Goal: Task Accomplishment & Management: Manage account settings

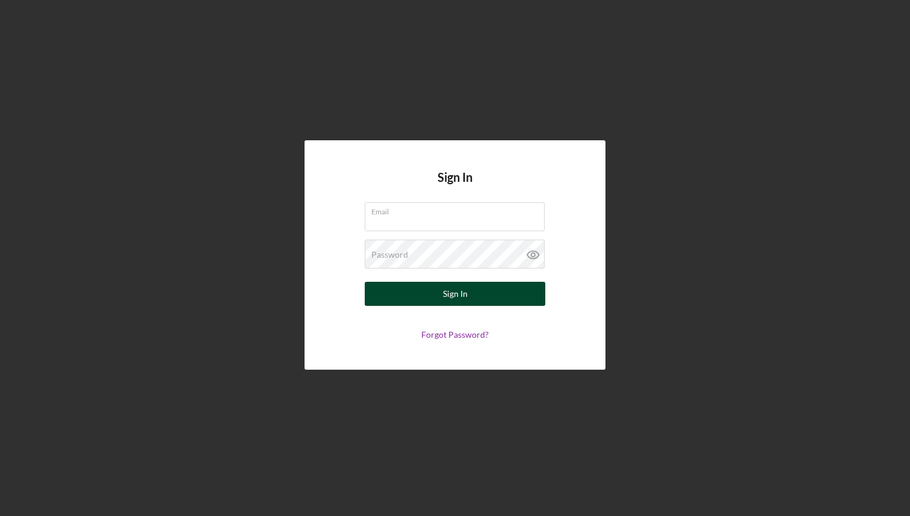
type input "[DOMAIN_NAME][EMAIL_ADDRESS][DOMAIN_NAME]"
click at [434, 300] on button "Sign In" at bounding box center [455, 294] width 181 height 24
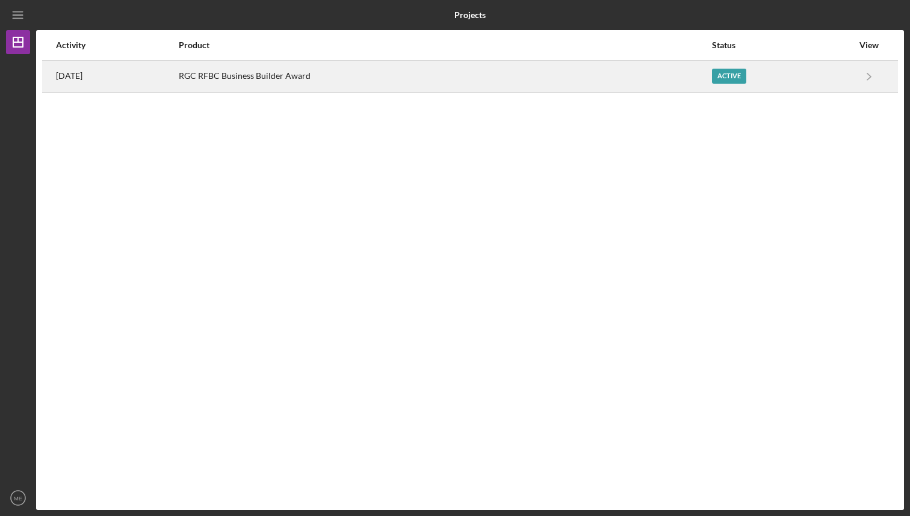
click at [682, 89] on div "RGC RFBC Business Builder Award" at bounding box center [445, 76] width 532 height 30
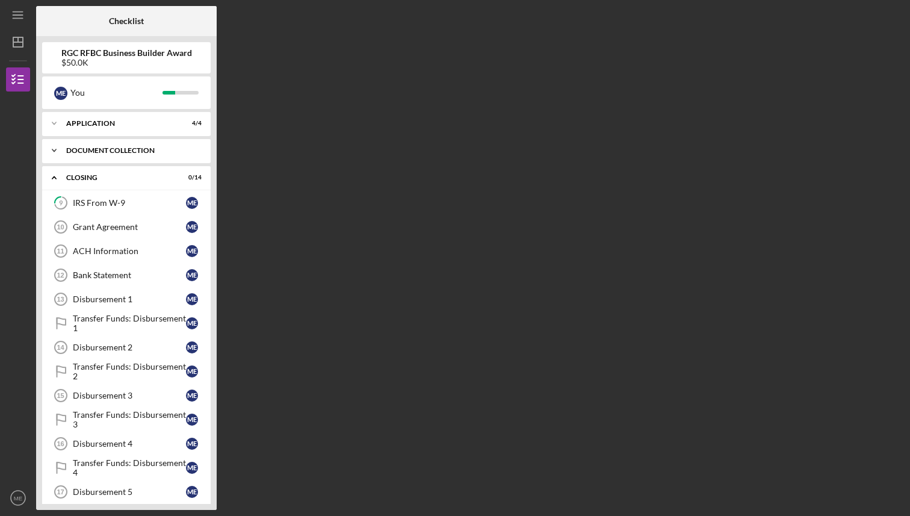
click at [173, 147] on div "Document Collection" at bounding box center [130, 150] width 129 height 7
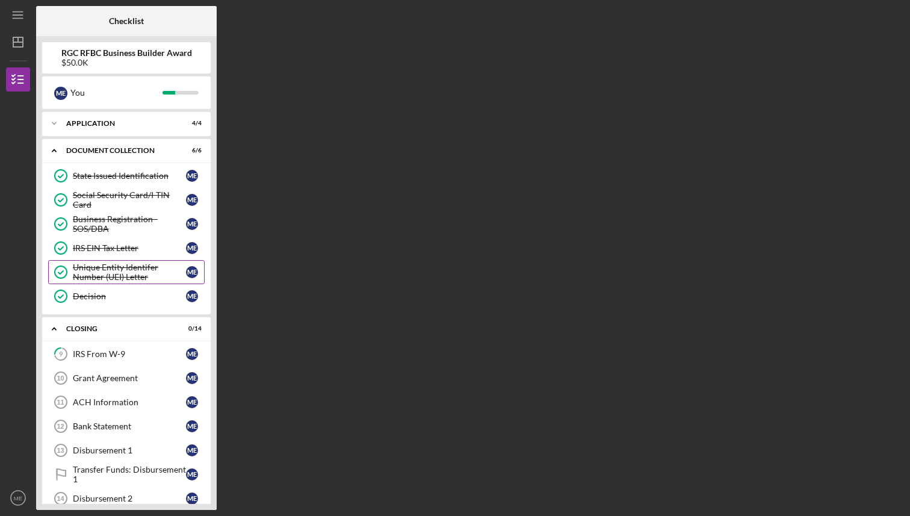
click at [141, 276] on div "Unique Entity Identifer Number (UEI) Letter" at bounding box center [129, 271] width 113 height 19
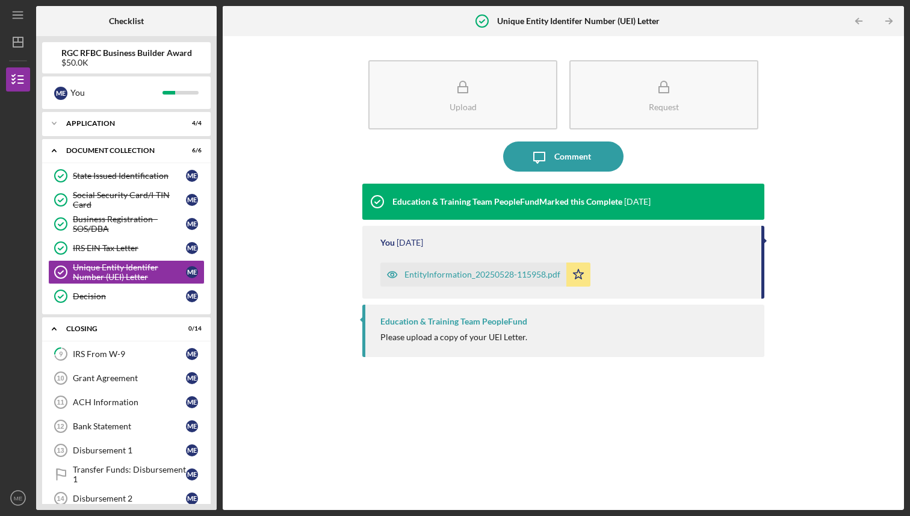
click at [503, 279] on div "EntityInformation_20250528-115958.pdf" at bounding box center [483, 275] width 156 height 10
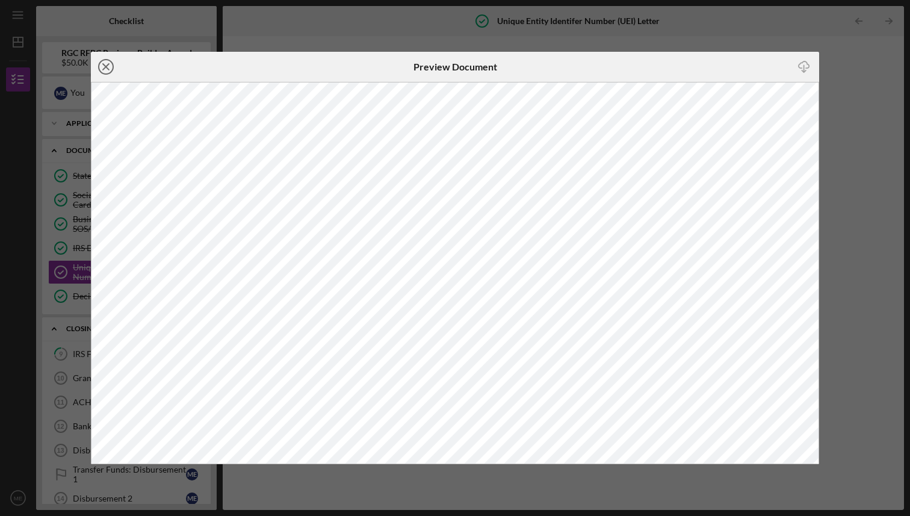
click at [97, 63] on icon "Icon/Close" at bounding box center [106, 67] width 30 height 30
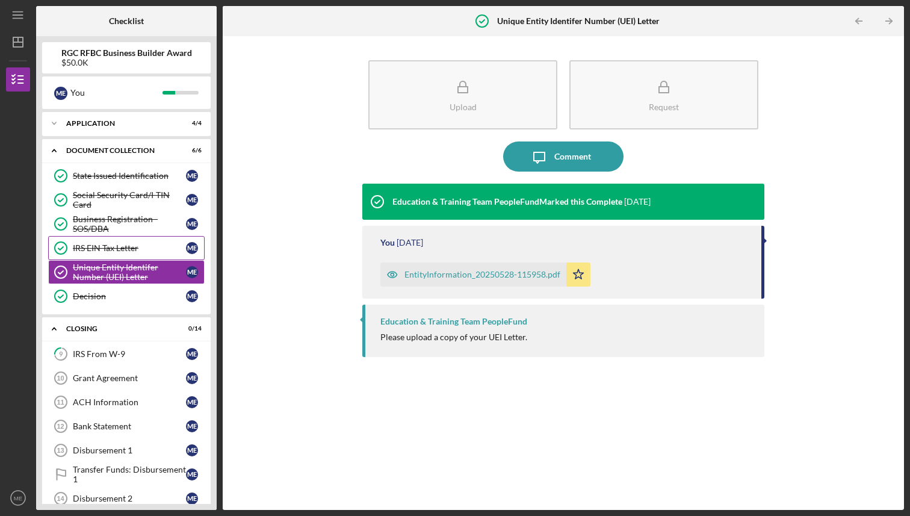
click at [126, 245] on div "IRS EIN Tax Letter" at bounding box center [129, 248] width 113 height 10
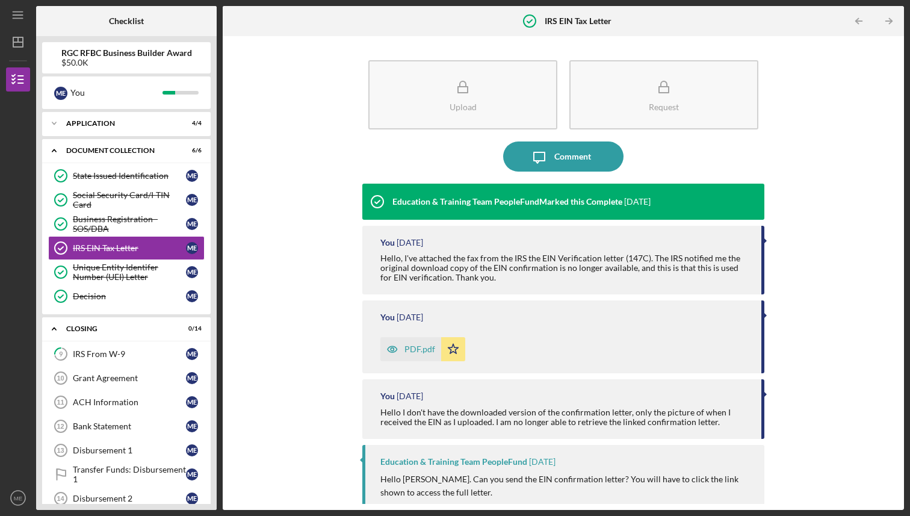
click at [413, 359] on div "PDF.pdf" at bounding box center [410, 349] width 61 height 24
